Goal: Task Accomplishment & Management: Manage account settings

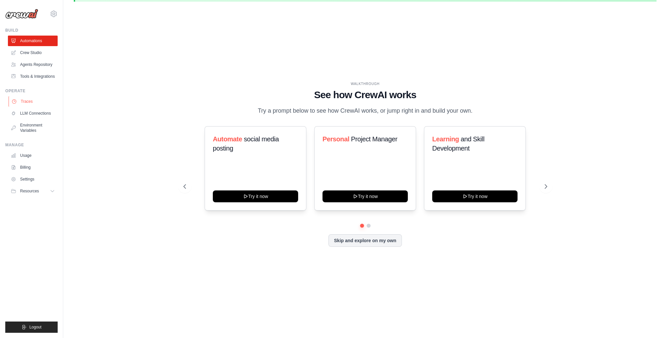
click at [34, 101] on link "Traces" at bounding box center [34, 101] width 50 height 11
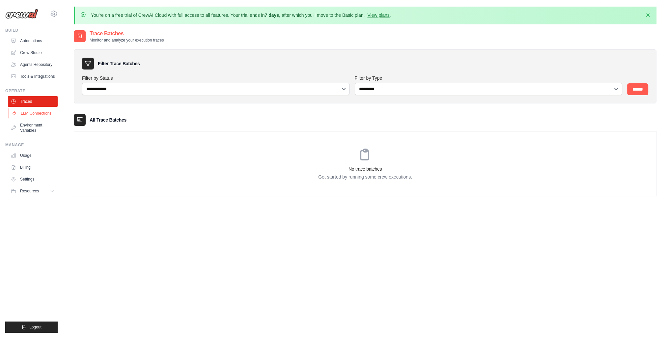
click at [34, 113] on link "LLM Connections" at bounding box center [34, 113] width 50 height 11
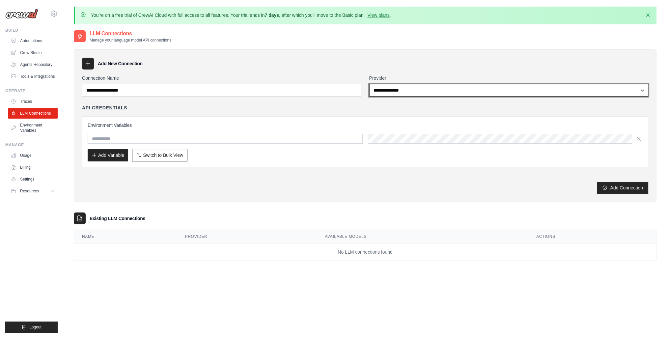
click at [429, 90] on select "**********" at bounding box center [508, 90] width 279 height 13
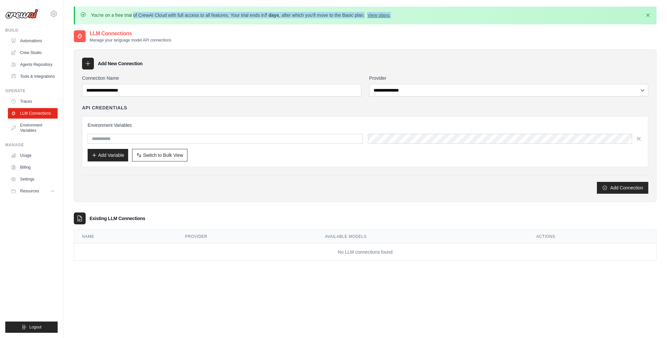
drag, startPoint x: 88, startPoint y: 15, endPoint x: 400, endPoint y: 12, distance: 312.7
click at [399, 12] on div "You're on a free trial of CrewAI Cloud with full access to all features. Your t…" at bounding box center [365, 15] width 570 height 7
drag, startPoint x: 400, startPoint y: 12, endPoint x: 437, endPoint y: 11, distance: 36.9
click at [437, 11] on div "You're on a free trial of CrewAI Cloud with full access to all features. Your t…" at bounding box center [365, 16] width 582 height 18
click at [476, 17] on div "You're on a free trial of CrewAI Cloud with full access to all features. Your t…" at bounding box center [365, 15] width 570 height 7
